Goal: Communication & Community: Answer question/provide support

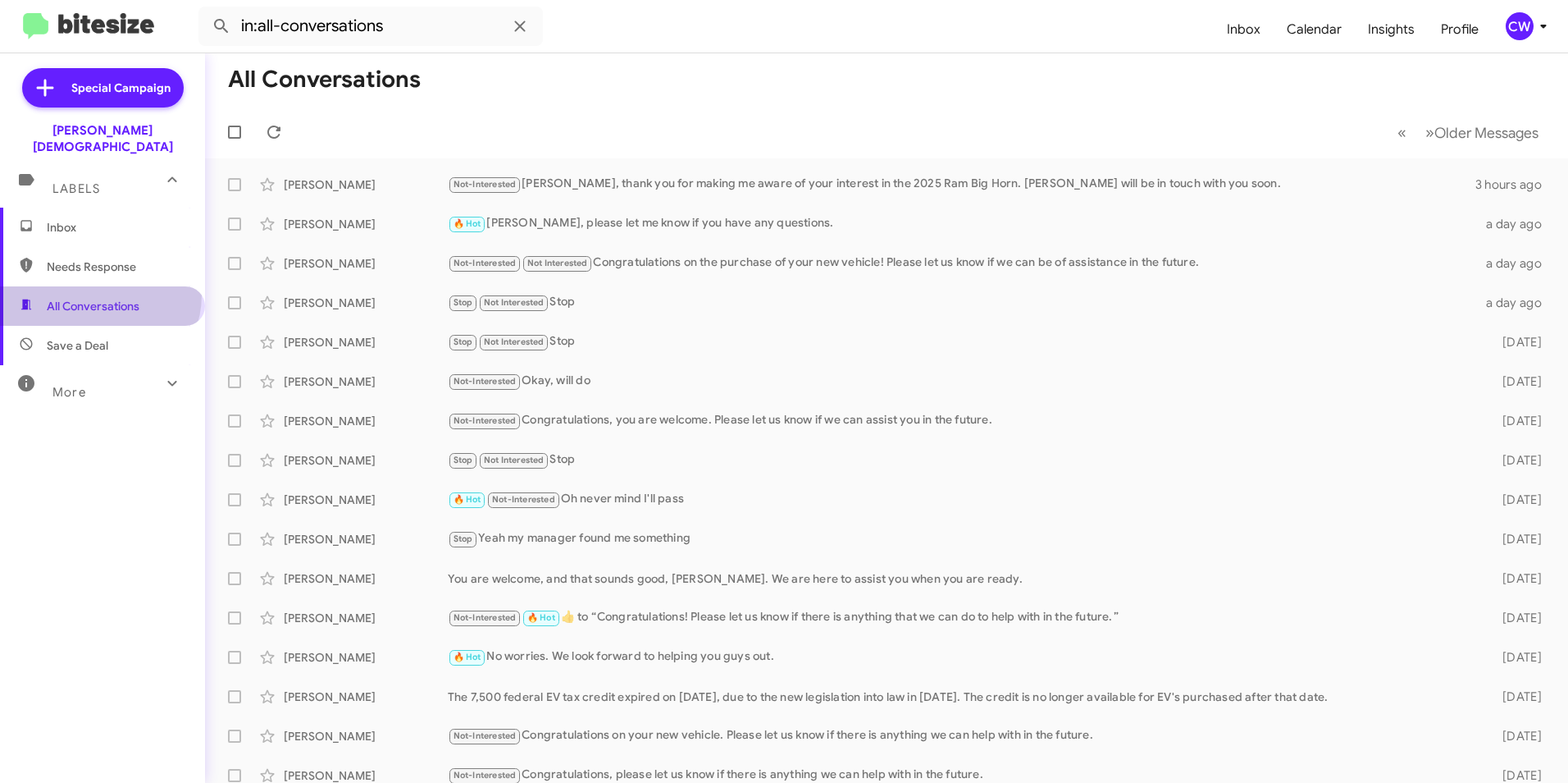
click at [99, 286] on span "All Conversations" at bounding box center [102, 306] width 205 height 39
click at [62, 219] on span "Inbox" at bounding box center [116, 227] width 139 height 16
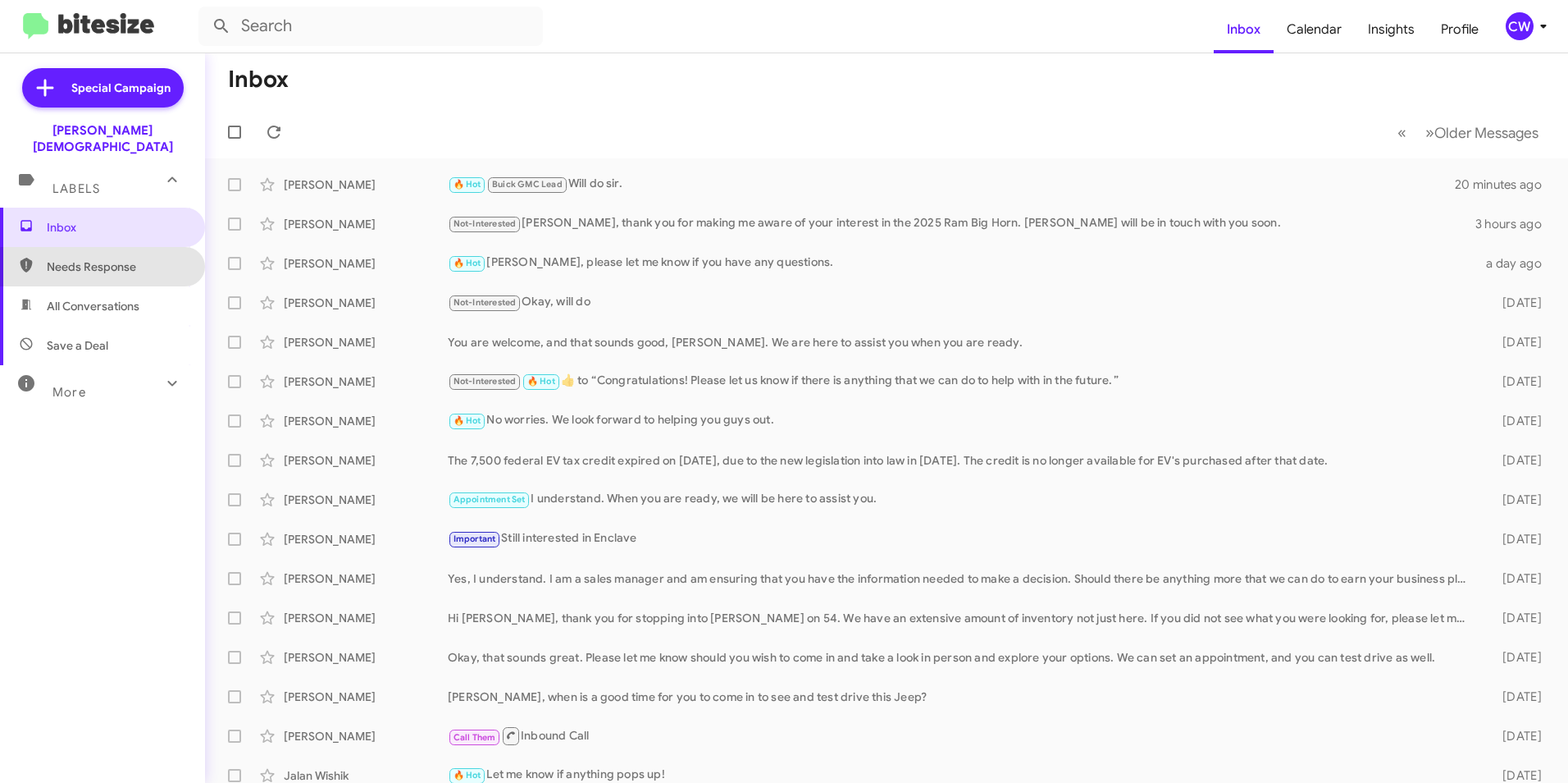
click at [114, 258] on span "Needs Response" at bounding box center [102, 266] width 205 height 39
type input "in:needs-response"
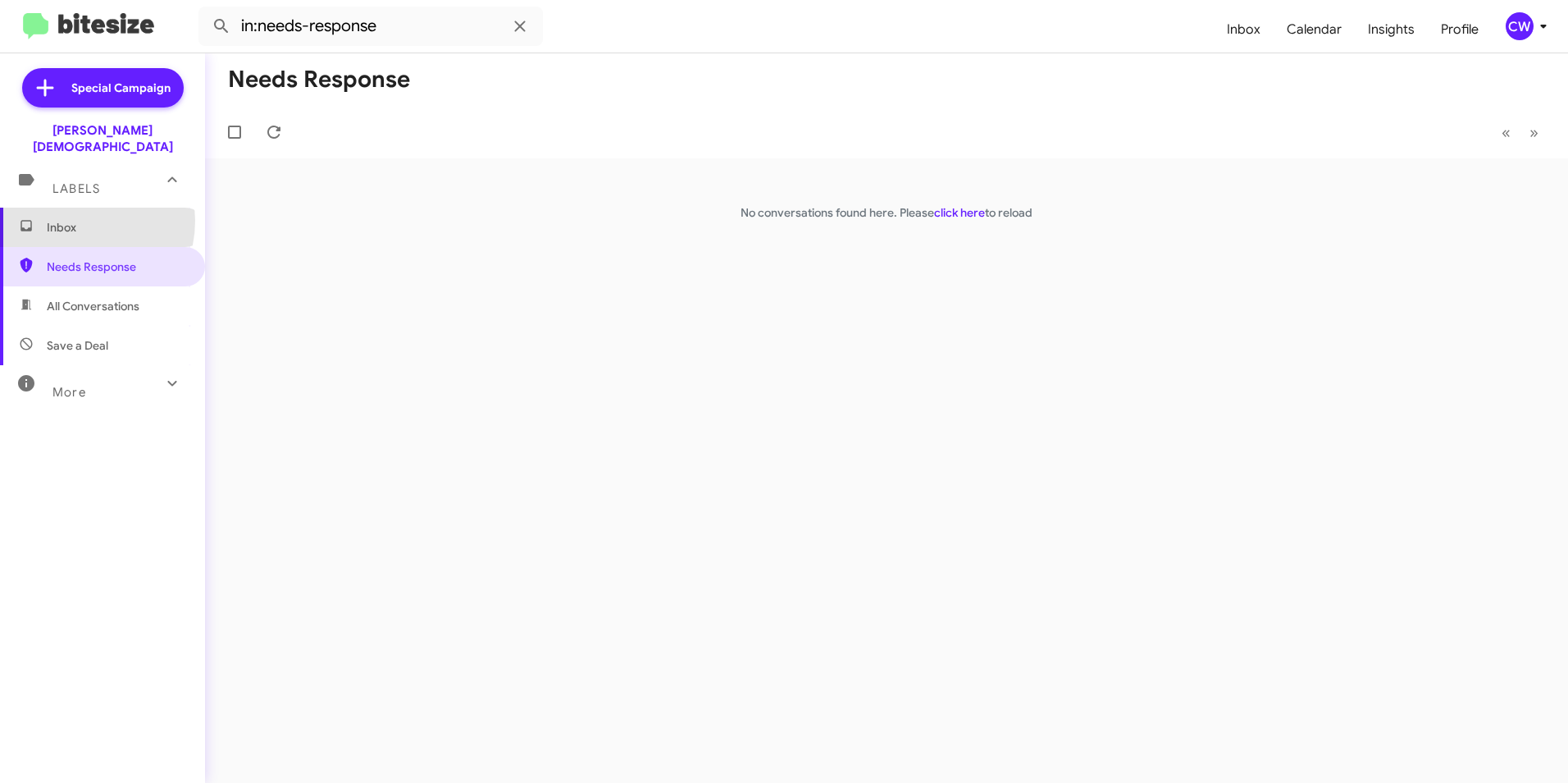
click at [73, 219] on span "Inbox" at bounding box center [116, 227] width 139 height 16
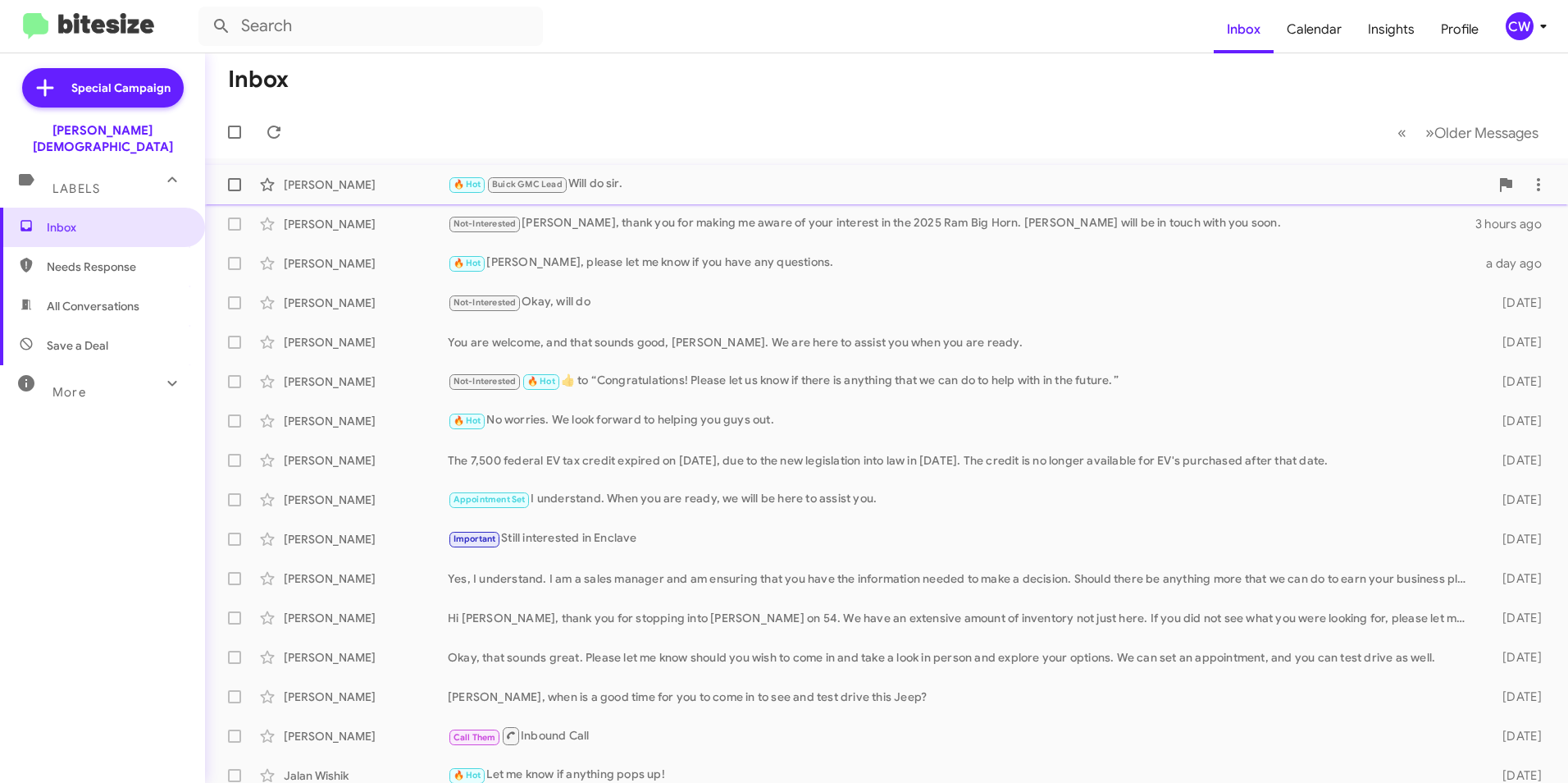
click at [632, 185] on div "🔥 Hot Buick GMC Lead Will do sir." at bounding box center [968, 184] width 1042 height 19
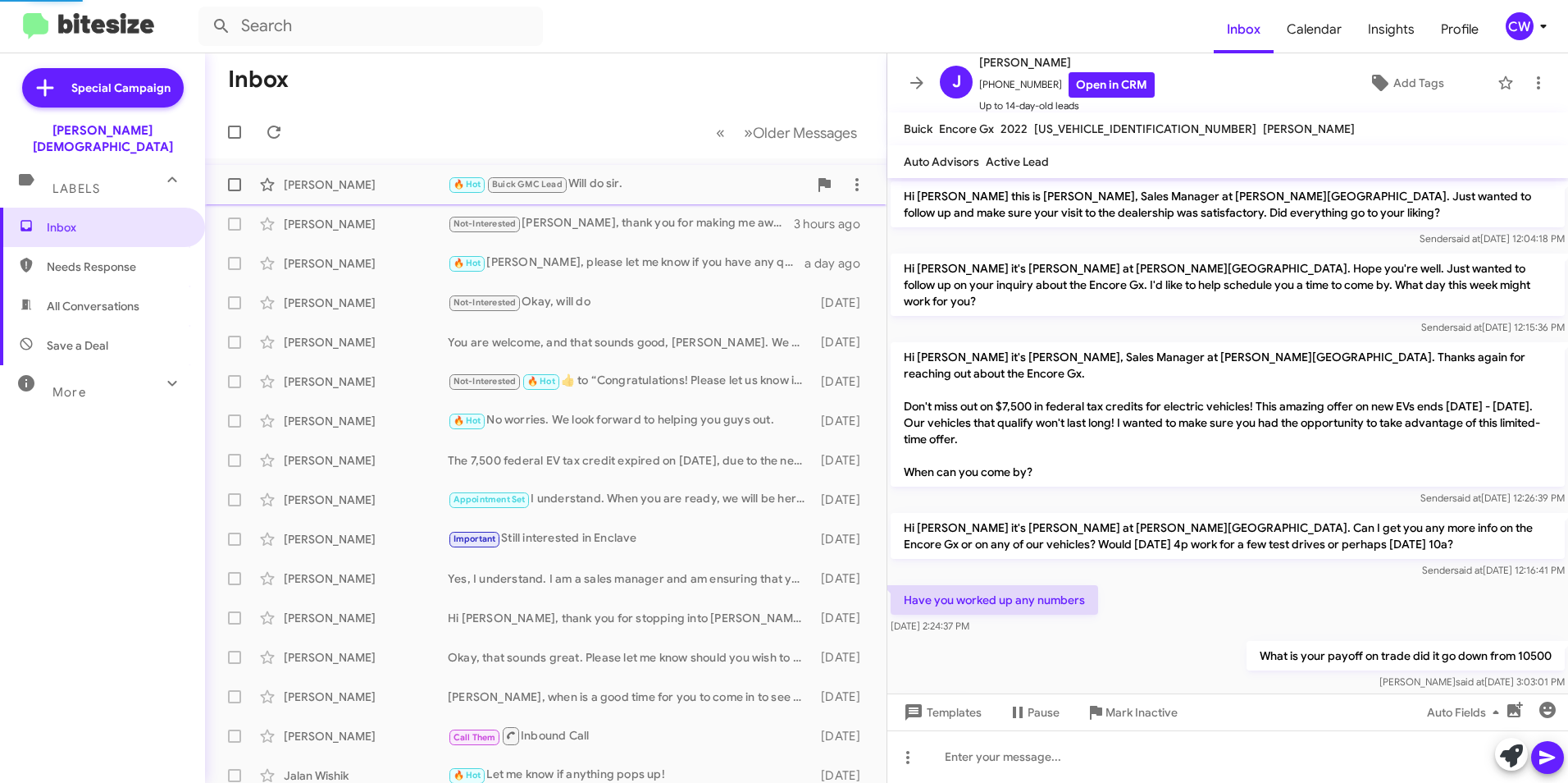
scroll to position [595, 0]
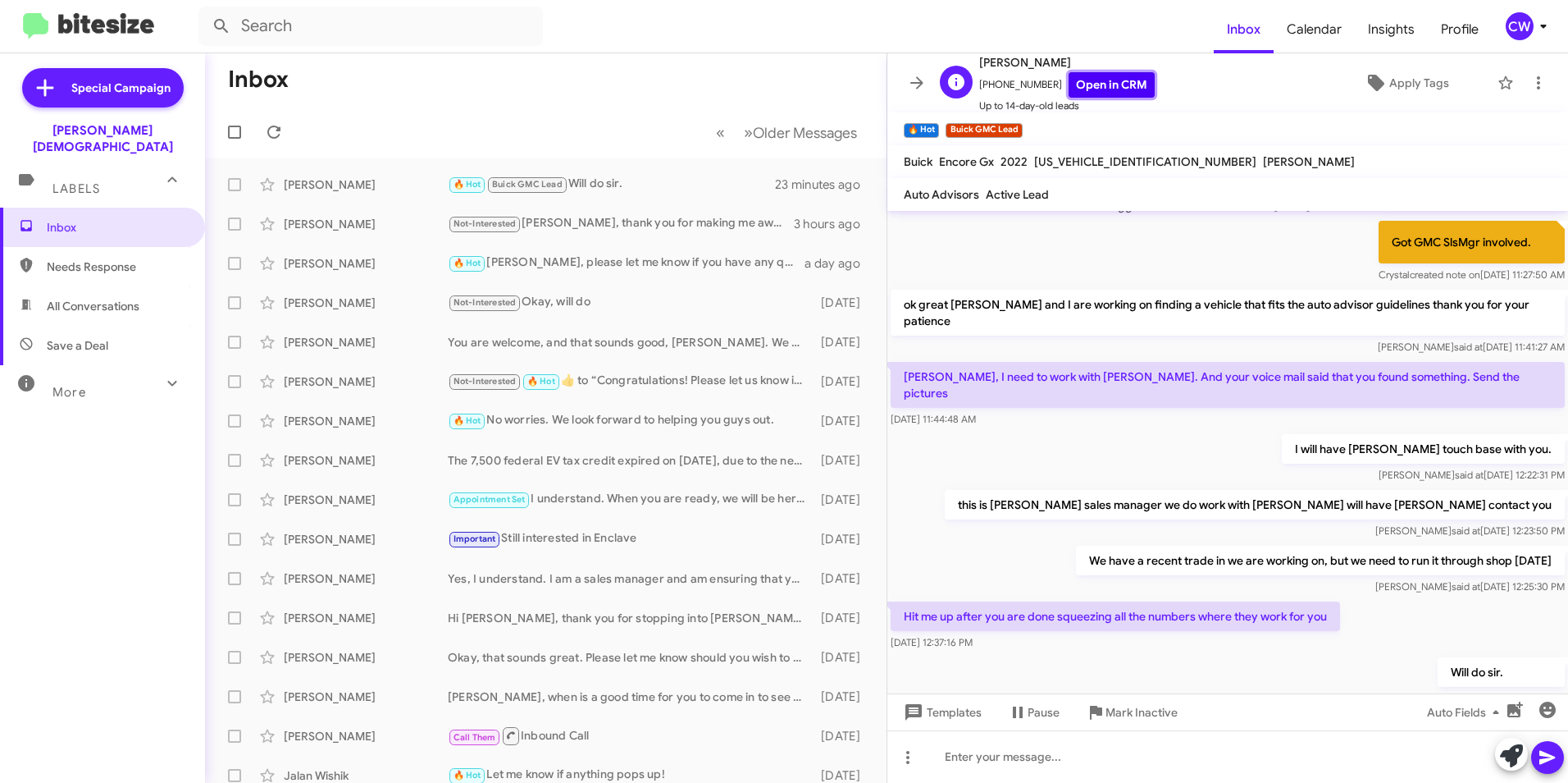
click at [1094, 75] on link "Open in CRM" at bounding box center [1112, 84] width 86 height 25
click at [75, 219] on span "Inbox" at bounding box center [116, 227] width 139 height 16
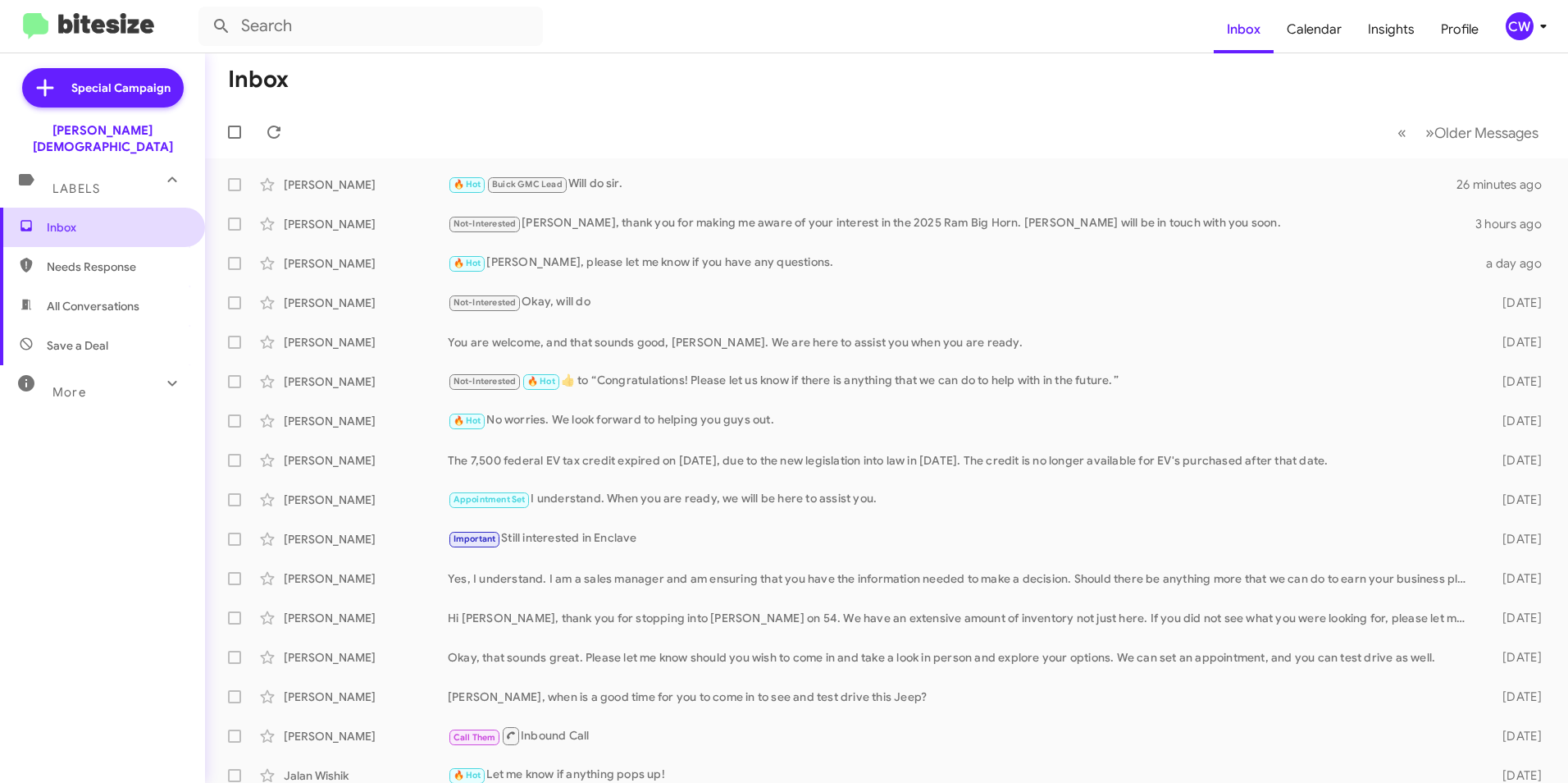
click at [89, 219] on span "Inbox" at bounding box center [116, 227] width 139 height 16
click at [82, 258] on span "Needs Response" at bounding box center [116, 266] width 139 height 16
type input "in:needs-response"
